Goal: Ask a question: Seek information or help from site administrators or community

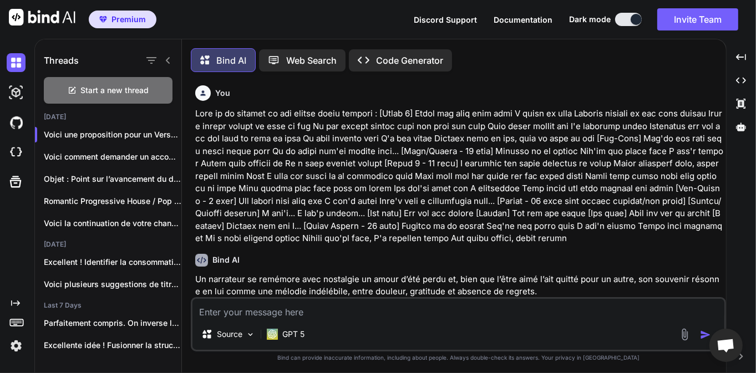
scroll to position [413, 0]
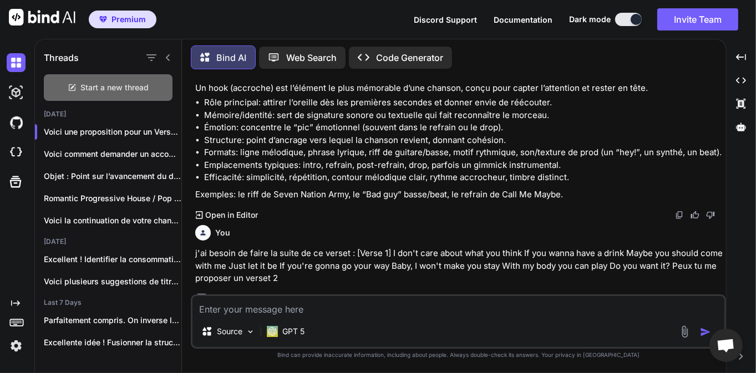
click at [127, 85] on span "Start a new thread" at bounding box center [115, 87] width 68 height 11
type textarea "x"
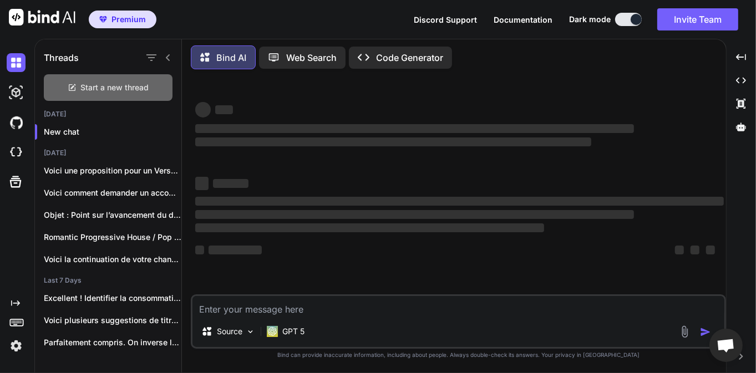
scroll to position [0, 0]
click at [291, 312] on textarea at bounding box center [459, 306] width 532 height 20
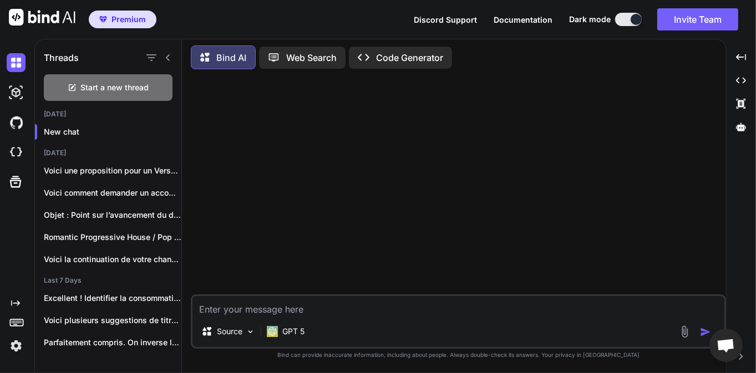
click at [241, 305] on textarea at bounding box center [459, 306] width 532 height 20
type textarea "d"
type textarea "J"
type textarea "D"
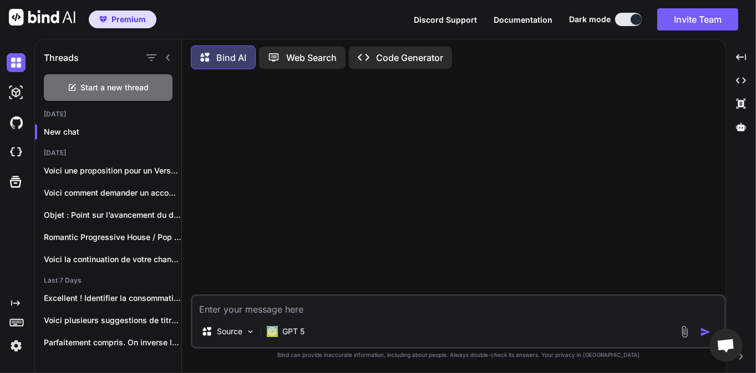
click at [263, 306] on textarea at bounding box center [459, 306] width 532 height 20
type textarea "D"
type textarea "J"
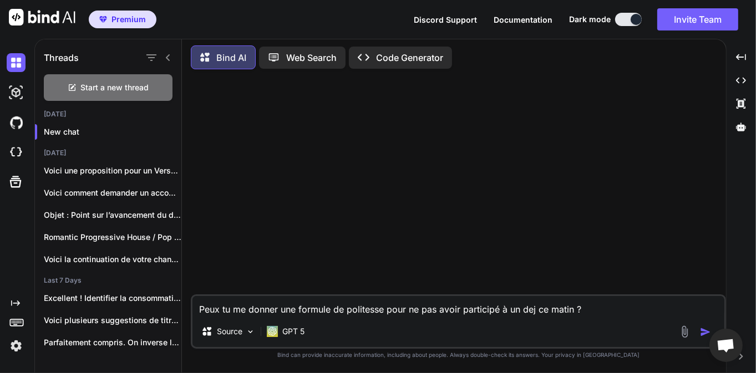
type textarea "Peux tu me donner une formule de politesse pour ne pas avoir participé à un dej…"
click at [704, 336] on img "button" at bounding box center [705, 332] width 11 height 11
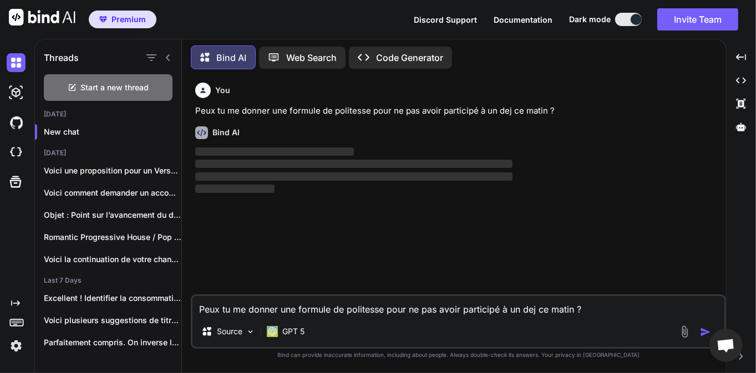
scroll to position [5, 0]
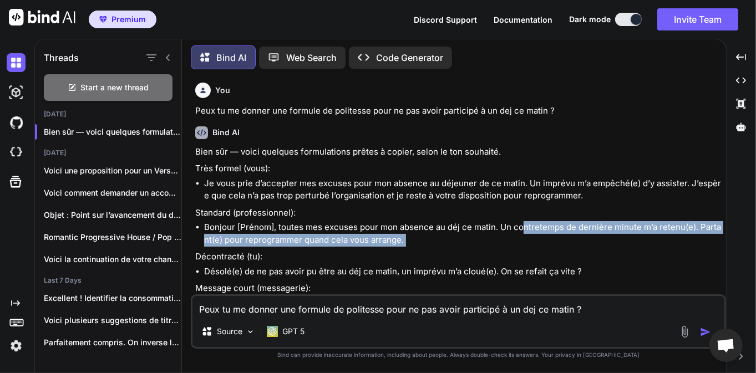
drag, startPoint x: 520, startPoint y: 223, endPoint x: 524, endPoint y: 246, distance: 23.5
click at [524, 246] on div "Bien sûr — voici quelques formulations prêtes à copier, selon le ton souhaité. …" at bounding box center [459, 258] width 529 height 225
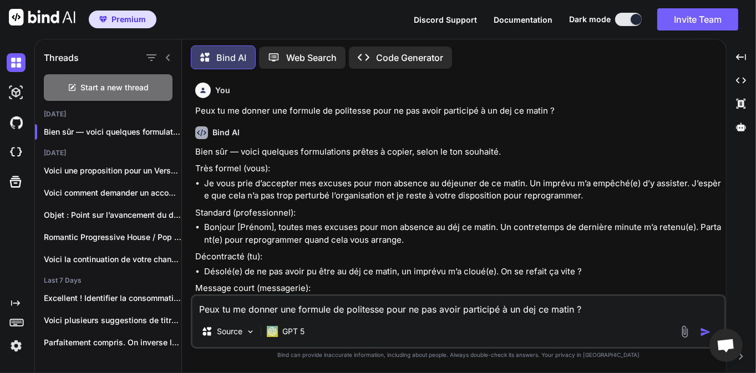
click at [503, 256] on p "Décontracté (tu):" at bounding box center [459, 257] width 529 height 13
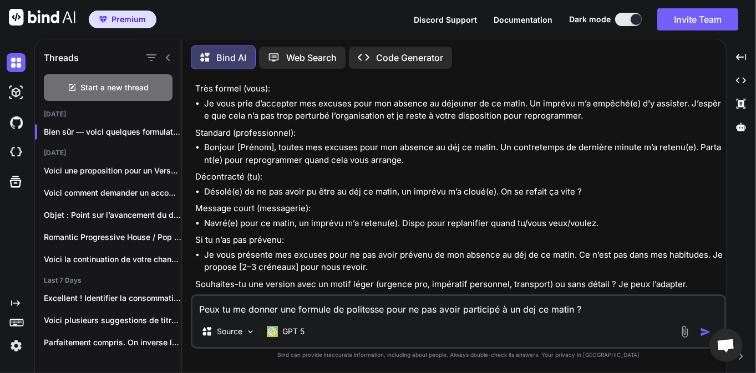
scroll to position [95, 0]
